Goal: Task Accomplishment & Management: Manage account settings

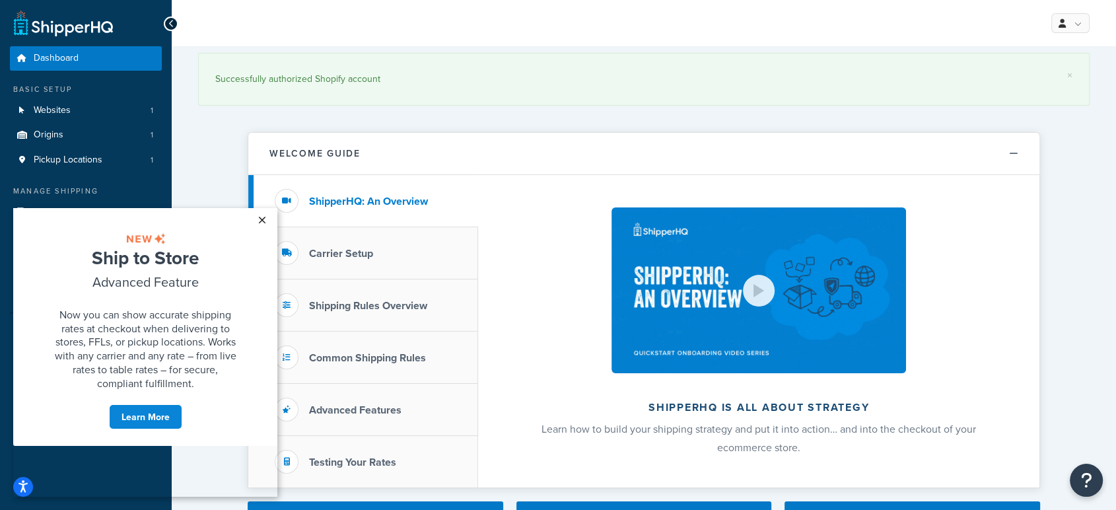
click at [259, 221] on link "×" at bounding box center [261, 220] width 23 height 24
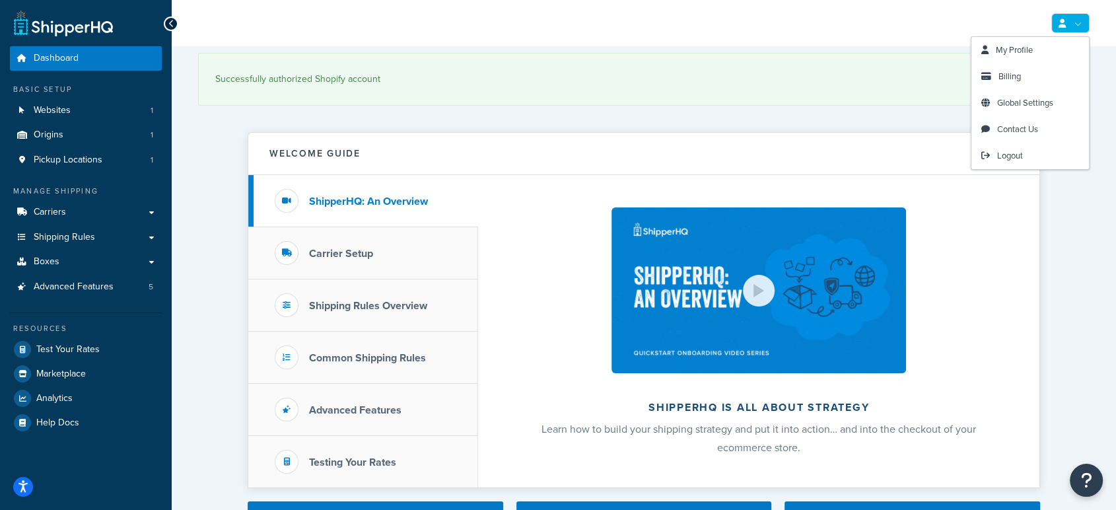
click at [1077, 23] on link at bounding box center [1071, 23] width 38 height 20
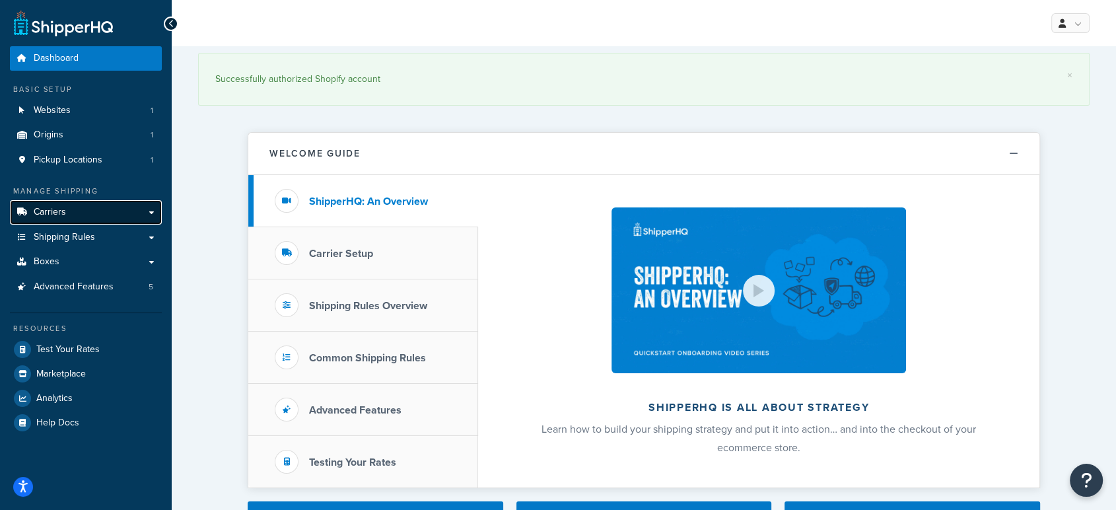
click at [36, 216] on span "Carriers" at bounding box center [50, 212] width 32 height 11
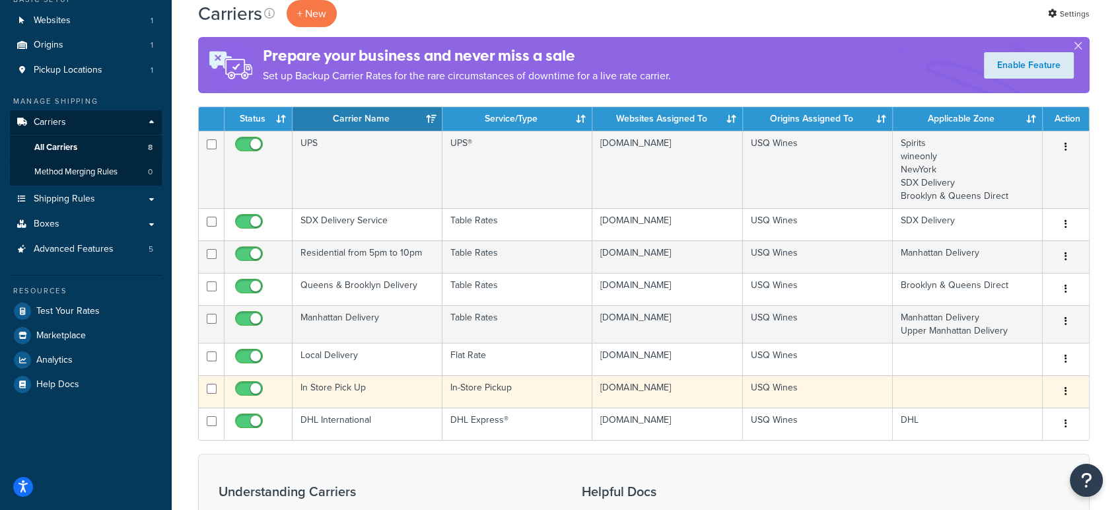
scroll to position [220, 0]
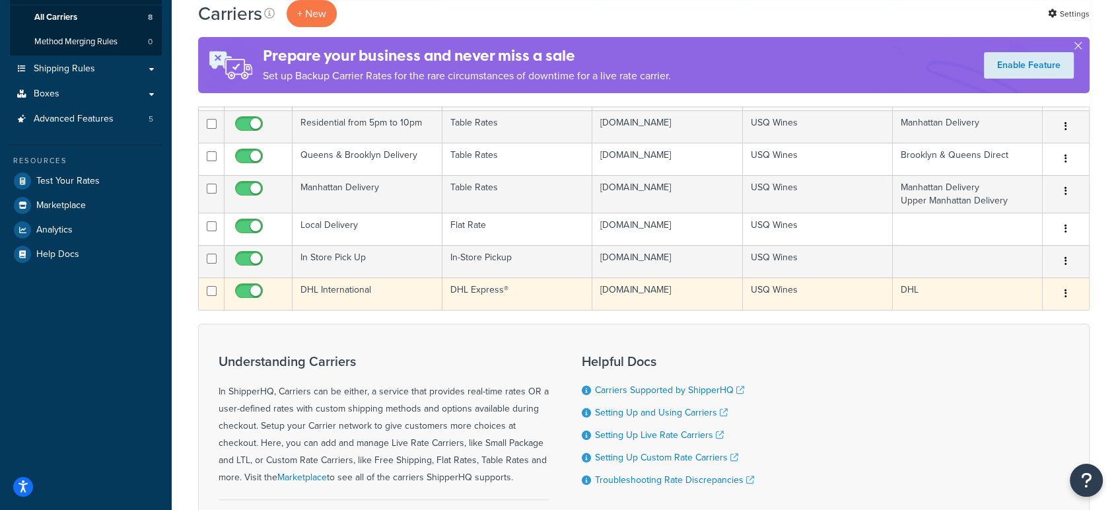
click at [359, 310] on td "DHL International" at bounding box center [368, 293] width 150 height 32
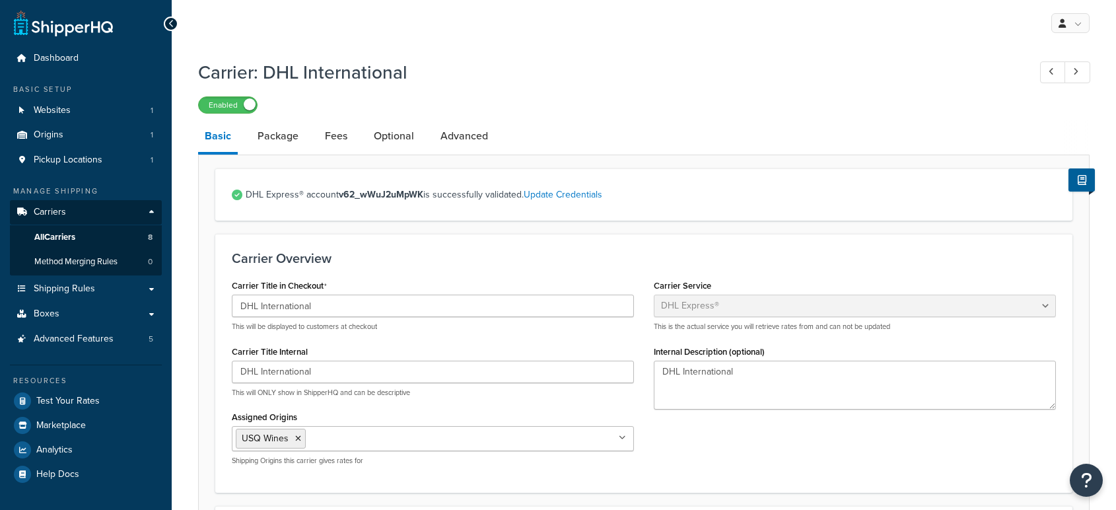
select select "dhl"
click at [50, 110] on span "Websites" at bounding box center [52, 110] width 37 height 11
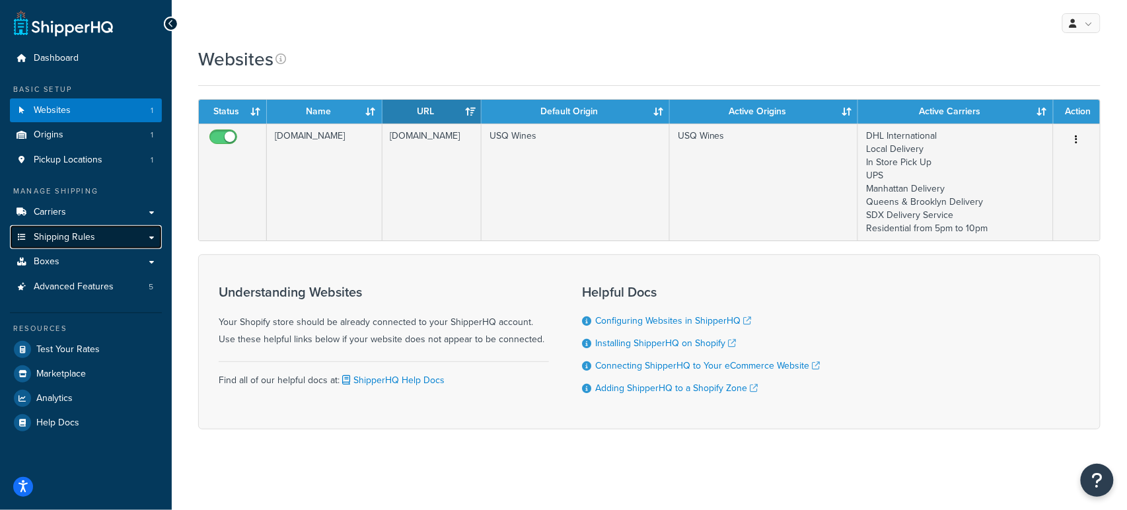
click at [64, 233] on span "Shipping Rules" at bounding box center [64, 237] width 61 height 11
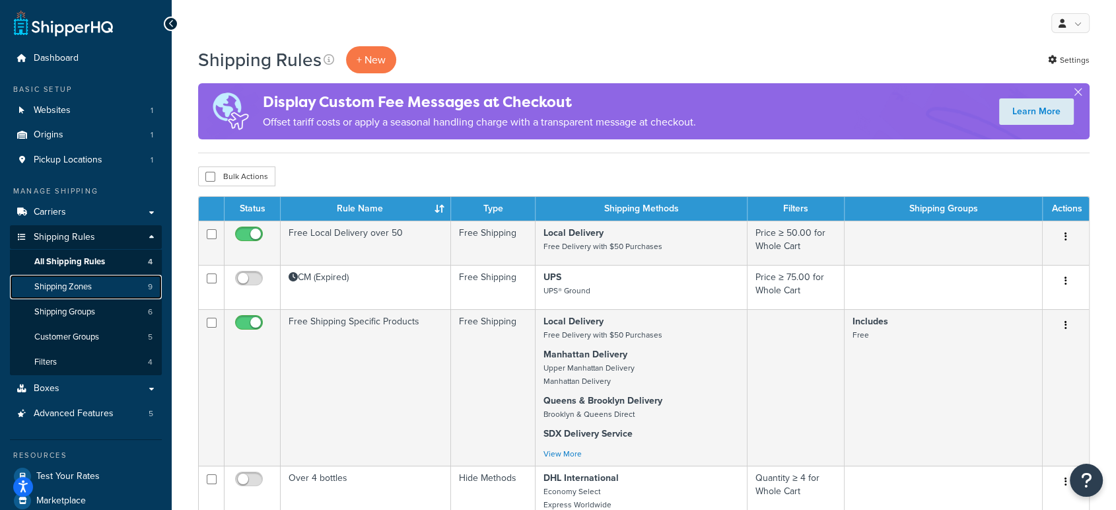
click at [65, 279] on link "Shipping Zones 9" at bounding box center [86, 287] width 152 height 24
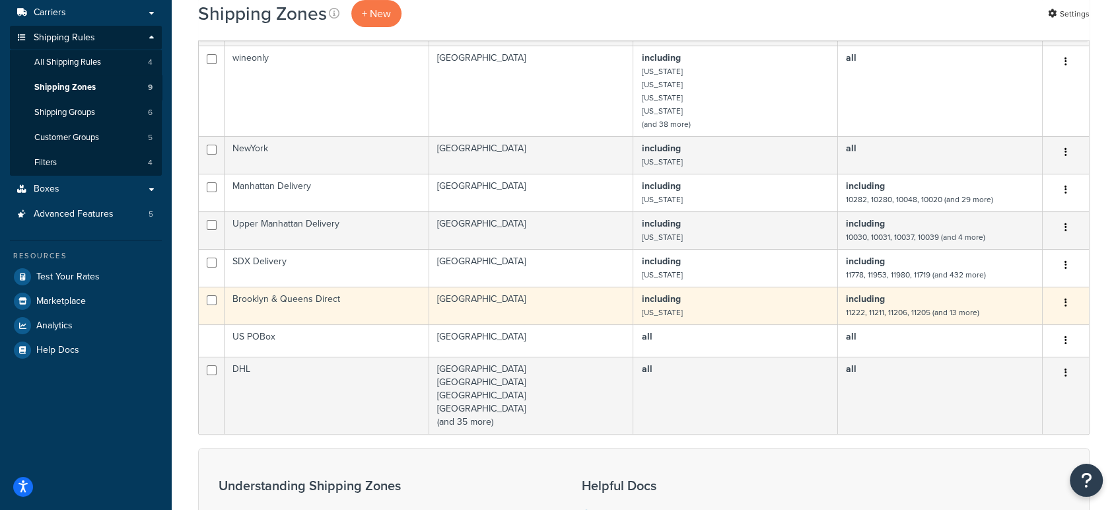
scroll to position [220, 0]
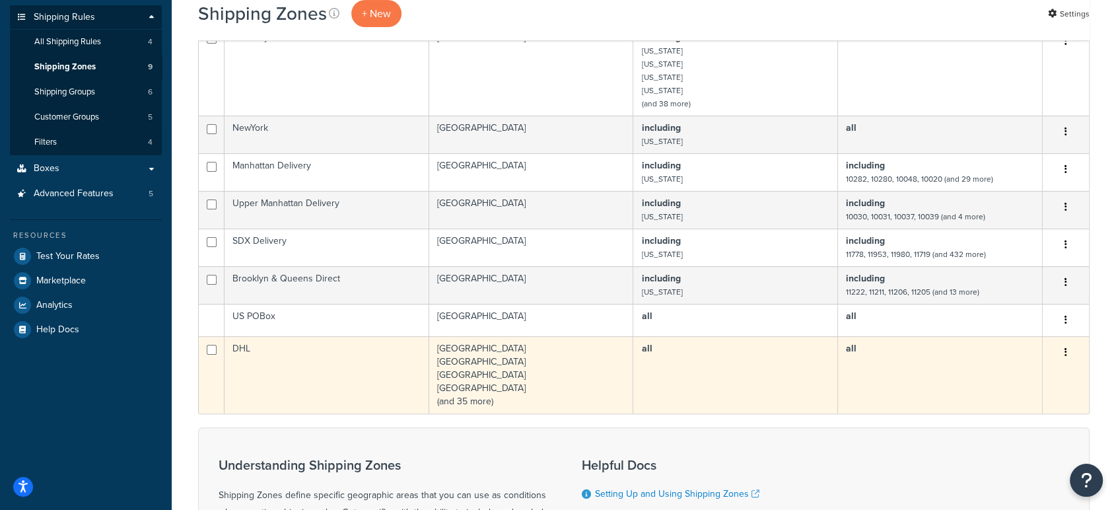
click at [560, 369] on td "Australia Austria Barbados Belgium (and 35 more)" at bounding box center [531, 374] width 205 height 77
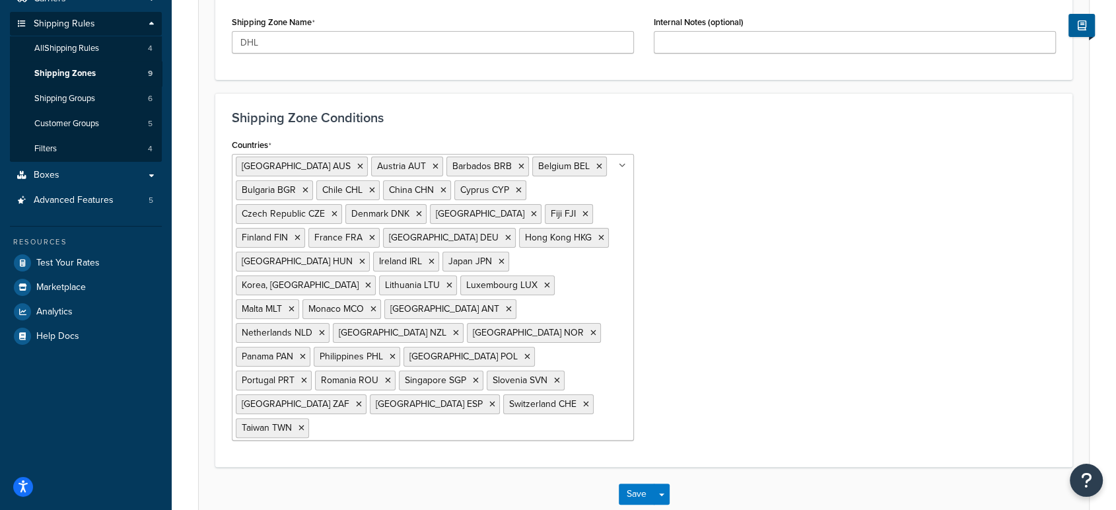
scroll to position [262, 0]
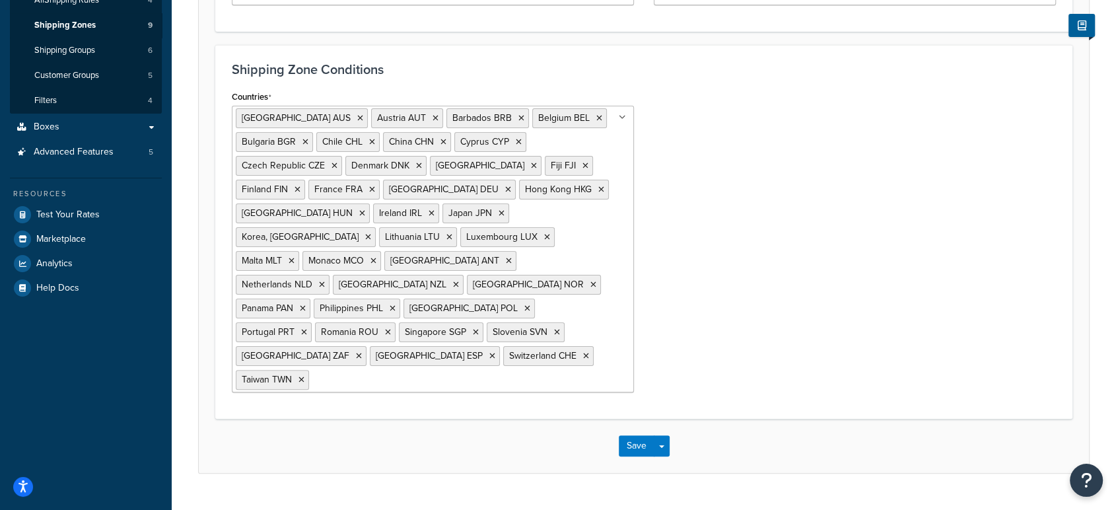
click at [592, 334] on ul "Australia AUS Austria AUT Barbados BRB Belgium BEL Bulgaria BGR Chile CHL China…" at bounding box center [433, 249] width 402 height 287
type input "united ki"
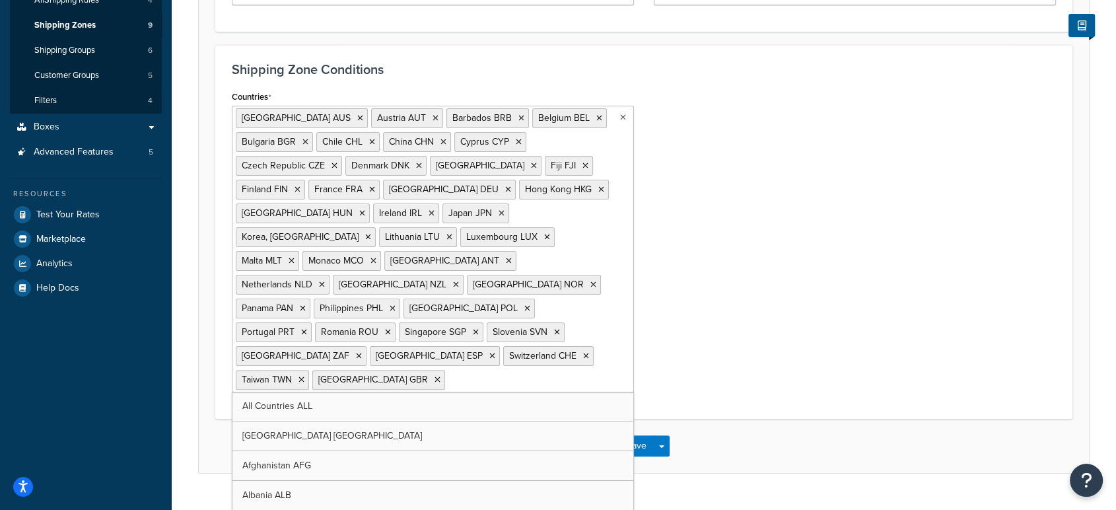
click at [668, 312] on div "Countries Australia AUS Austria AUT Barbados BRB Belgium BEL Bulgaria BGR Chile…" at bounding box center [644, 244] width 844 height 315
click at [637, 435] on button "Save" at bounding box center [637, 445] width 36 height 21
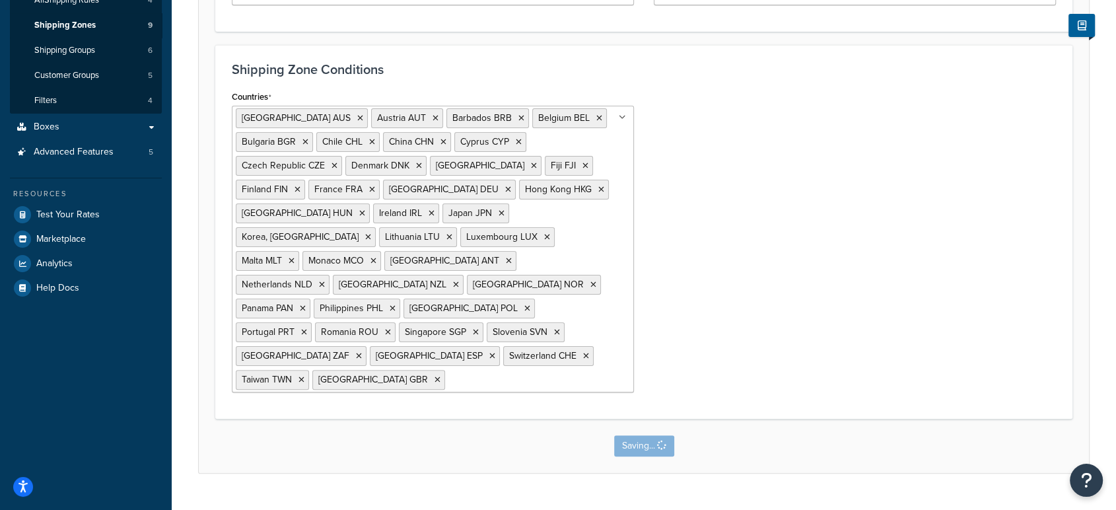
scroll to position [0, 0]
